Goal: Information Seeking & Learning: Understand process/instructions

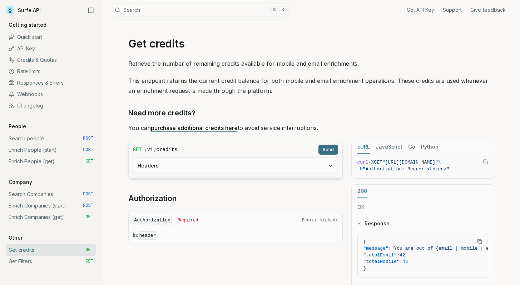
click at [166, 166] on button "Headers" at bounding box center [235, 166] width 204 height 16
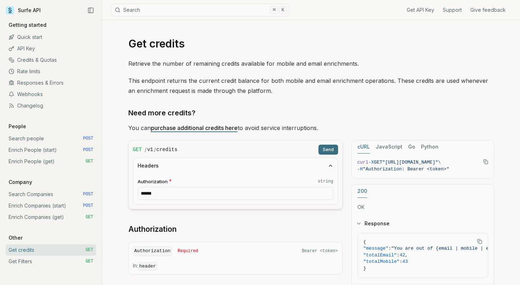
click at [166, 165] on button "Headers" at bounding box center [235, 166] width 204 height 16
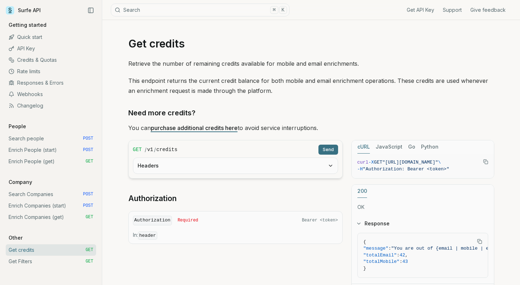
click at [332, 151] on button "Send" at bounding box center [328, 150] width 20 height 10
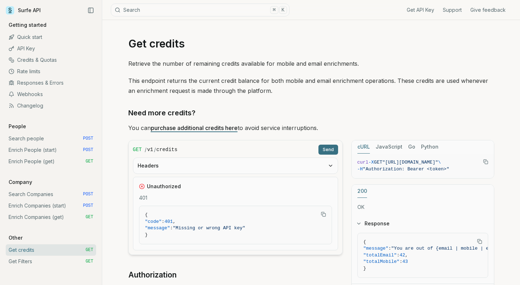
click at [332, 151] on button "Send" at bounding box center [328, 150] width 20 height 10
click at [179, 179] on div "Unauthorized 401 { "code" : 401 , "message" : "Missing or wrong API key" }" at bounding box center [235, 214] width 205 height 74
click at [279, 177] on form "GET / v1 / credits Send Headers Unauthorized 401 { "code" : 401 , "message" : "…" at bounding box center [235, 197] width 214 height 115
click at [290, 169] on button "Headers" at bounding box center [235, 166] width 204 height 16
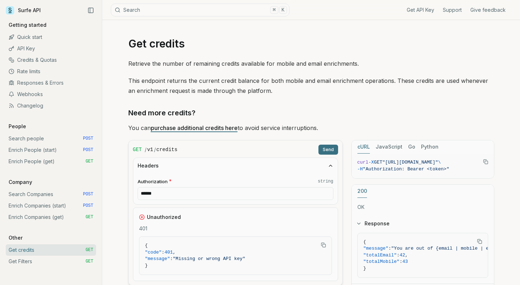
click at [229, 193] on input "******" at bounding box center [235, 193] width 196 height 13
drag, startPoint x: 225, startPoint y: 196, endPoint x: 69, endPoint y: 181, distance: 156.4
click at [71, 182] on main "Surfe API Get API Key Support Give feedback Getting started Quick start API Key…" at bounding box center [260, 203] width 520 height 406
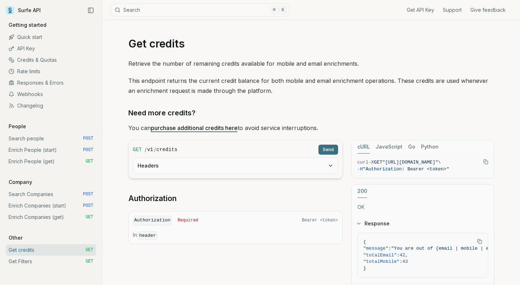
click at [163, 168] on button "Headers" at bounding box center [235, 166] width 204 height 16
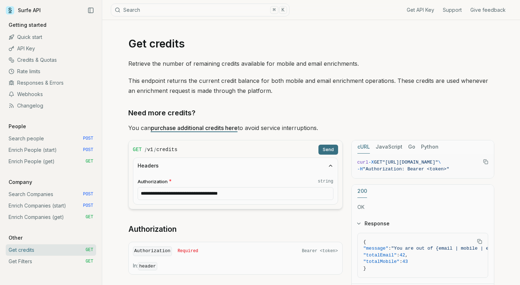
click at [165, 194] on input "**********" at bounding box center [235, 193] width 196 height 13
click at [317, 122] on div "**********" at bounding box center [311, 181] width 366 height 244
click at [332, 150] on button "Send" at bounding box center [328, 150] width 20 height 10
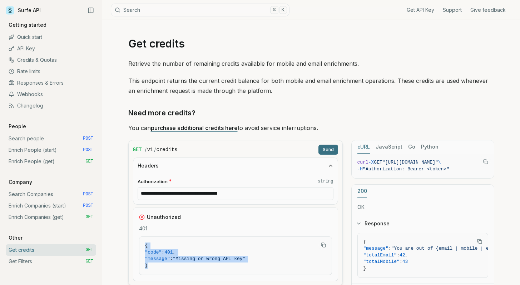
drag, startPoint x: 184, startPoint y: 265, endPoint x: 141, endPoint y: 235, distance: 51.9
click at [141, 235] on div "Unauthorized 401 { "code" : 401 , "message" : "Missing or wrong API key" }" at bounding box center [235, 244] width 205 height 74
copy code "{ "code" : 401 , "message" : "Missing or wrong API key" }"
drag, startPoint x: 141, startPoint y: 195, endPoint x: 180, endPoint y: 195, distance: 38.2
click at [141, 195] on input "**********" at bounding box center [235, 193] width 196 height 13
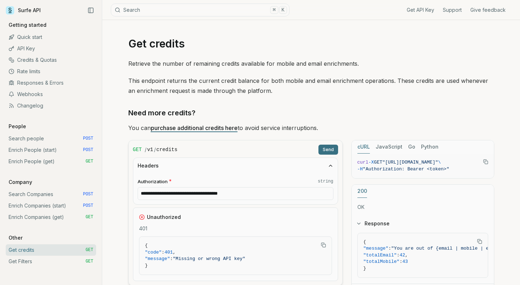
paste input "*******"
type input "**********"
click at [327, 147] on button "Send" at bounding box center [328, 150] width 20 height 10
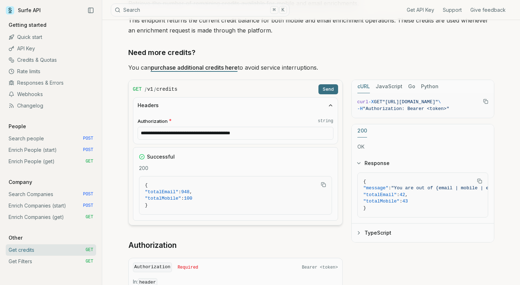
click at [232, 140] on div "**********" at bounding box center [235, 128] width 204 height 31
click at [216, 140] on div "**********" at bounding box center [235, 128] width 204 height 31
click at [171, 148] on div "Successful 200 { "totalEmail" : 948 , "totalMobile" : 100 }" at bounding box center [235, 184] width 205 height 74
click at [246, 163] on div "Successful 200 { "totalEmail" : 948 , "totalMobile" : 100 }" at bounding box center [235, 184] width 205 height 74
click at [238, 163] on div "Successful 200 { "totalEmail" : 948 , "totalMobile" : 100 }" at bounding box center [235, 184] width 205 height 74
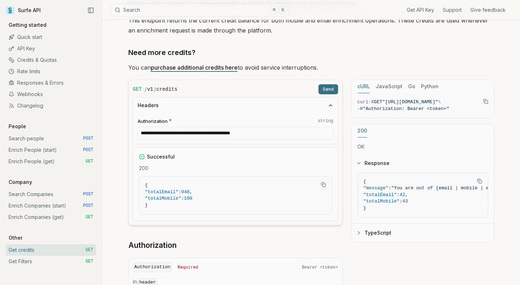
click at [227, 164] on div "Successful 200 { "totalEmail" : 948 , "totalMobile" : 100 }" at bounding box center [235, 184] width 205 height 74
click at [232, 163] on div "Successful 200 { "totalEmail" : 948 , "totalMobile" : 100 }" at bounding box center [235, 184] width 205 height 74
click at [374, 161] on button "Response" at bounding box center [422, 163] width 142 height 19
click at [364, 162] on button "Response" at bounding box center [422, 163] width 142 height 19
click at [417, 106] on span ""Authorization: Bearer <token>"" at bounding box center [405, 108] width 86 height 5
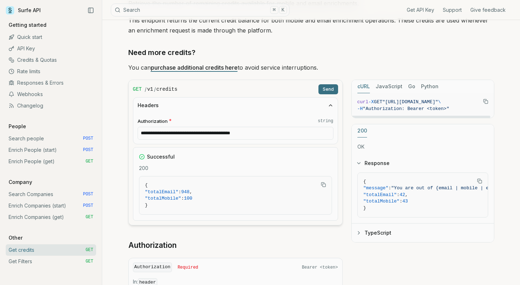
click at [461, 113] on pre "curl -X GET "[URL][DOMAIN_NAME]" \ -H "Authorization: Bearer <token>"" at bounding box center [422, 105] width 142 height 25
click at [393, 88] on button "JavaScript" at bounding box center [388, 86] width 27 height 13
click at [362, 85] on button "cURL" at bounding box center [363, 86] width 12 height 13
drag, startPoint x: 418, startPoint y: 105, endPoint x: 406, endPoint y: 103, distance: 12.4
click at [406, 103] on code "curl -X GET "[URL][DOMAIN_NAME]" \ -H "Authorization: Bearer <token>"" at bounding box center [422, 105] width 131 height 13
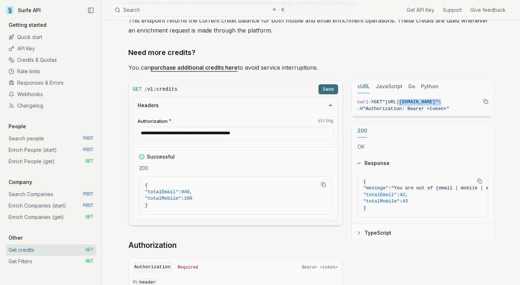
scroll to position [0, 0]
click at [428, 155] on button "Response" at bounding box center [422, 163] width 142 height 19
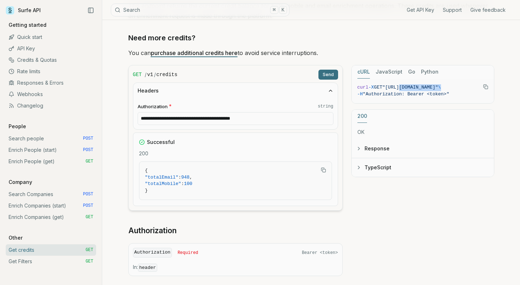
scroll to position [76, 0]
click at [153, 145] on div "Successful 200 { "totalEmail" : 948 , "totalMobile" : 100 }" at bounding box center [235, 169] width 205 height 74
click at [370, 147] on button "Response" at bounding box center [422, 148] width 142 height 19
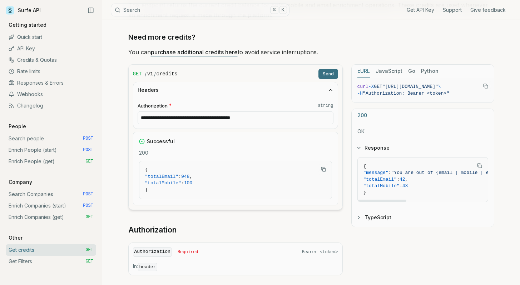
click at [397, 149] on button "Response" at bounding box center [422, 148] width 142 height 19
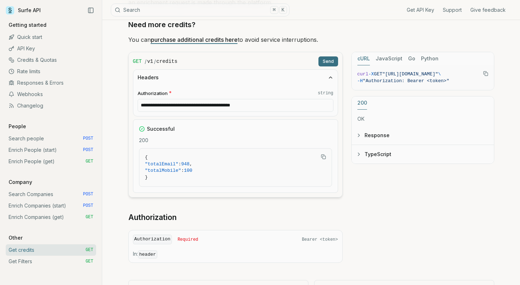
scroll to position [89, 0]
click at [196, 239] on span "Required" at bounding box center [187, 239] width 21 height 6
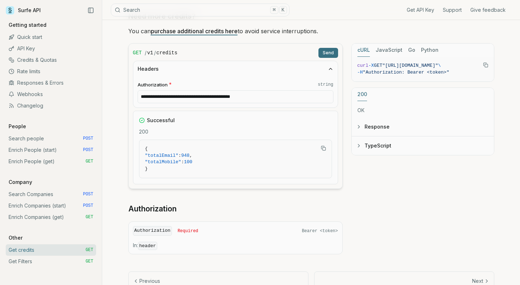
click at [180, 245] on p "In: header" at bounding box center [235, 246] width 205 height 8
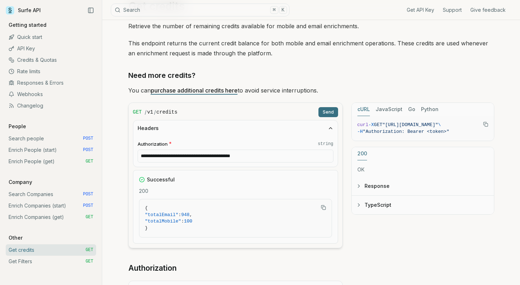
scroll to position [65, 0]
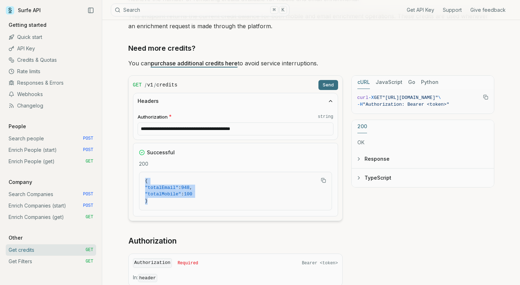
drag, startPoint x: 202, startPoint y: 199, endPoint x: 129, endPoint y: 175, distance: 77.0
click at [129, 175] on form "**********" at bounding box center [235, 148] width 214 height 146
copy code "{ "totalEmail" : 948 , "totalMobile" : 100 }"
